Goal: Check status

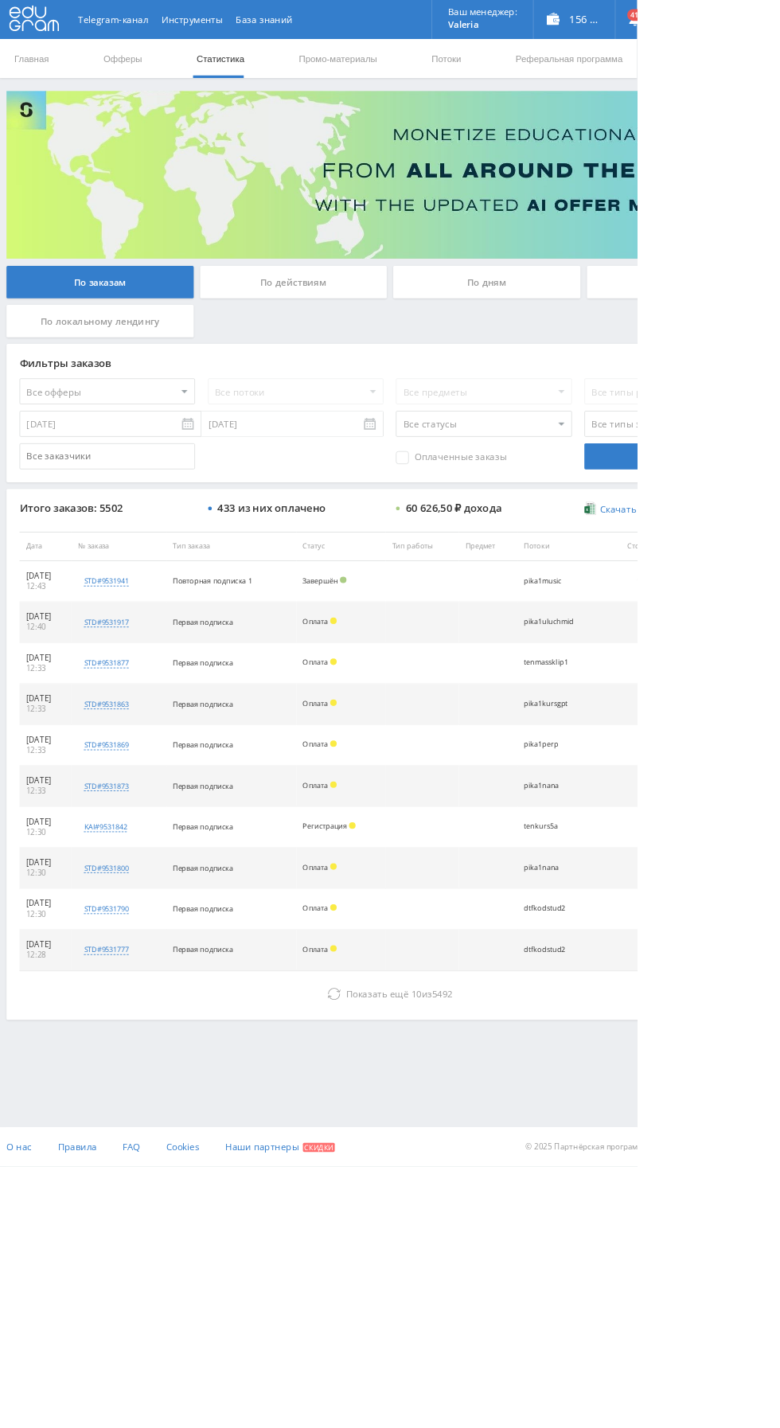
click at [629, 357] on div "По дням" at bounding box center [596, 346] width 229 height 40
click at [0, 0] on input "По дням" at bounding box center [0, 0] width 0 height 0
click at [562, 354] on div "По дням" at bounding box center [596, 346] width 229 height 40
click at [0, 0] on input "По дням" at bounding box center [0, 0] width 0 height 0
